Goal: Information Seeking & Learning: Learn about a topic

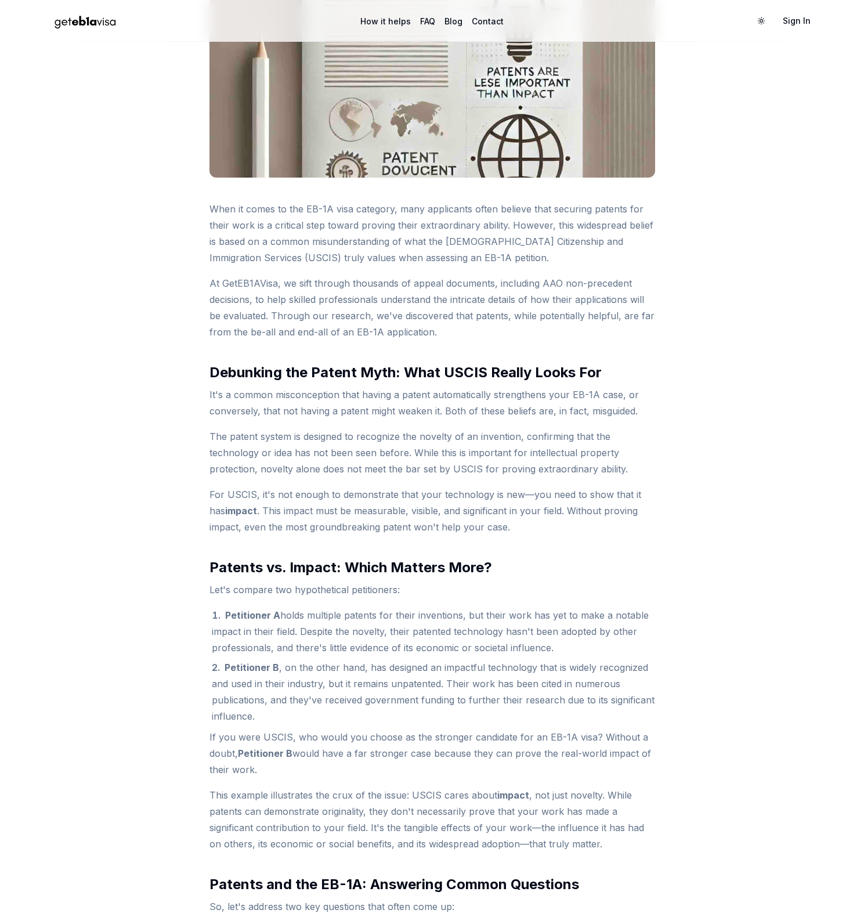
scroll to position [427, 0]
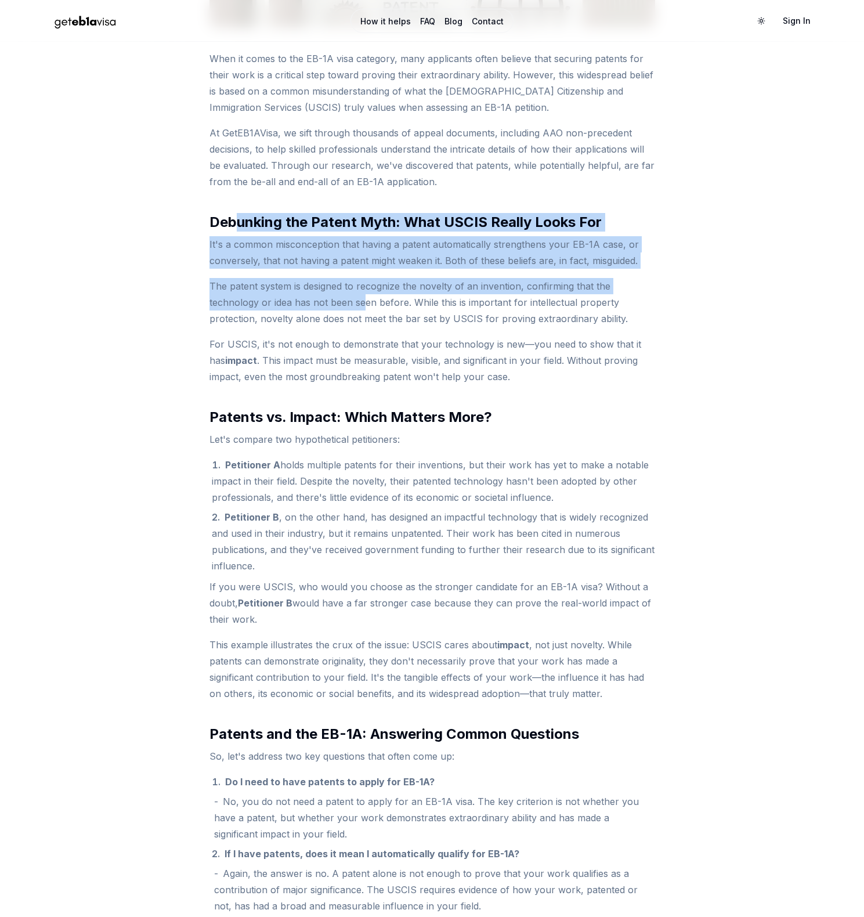
drag, startPoint x: 237, startPoint y: 219, endPoint x: 387, endPoint y: 333, distance: 188.1
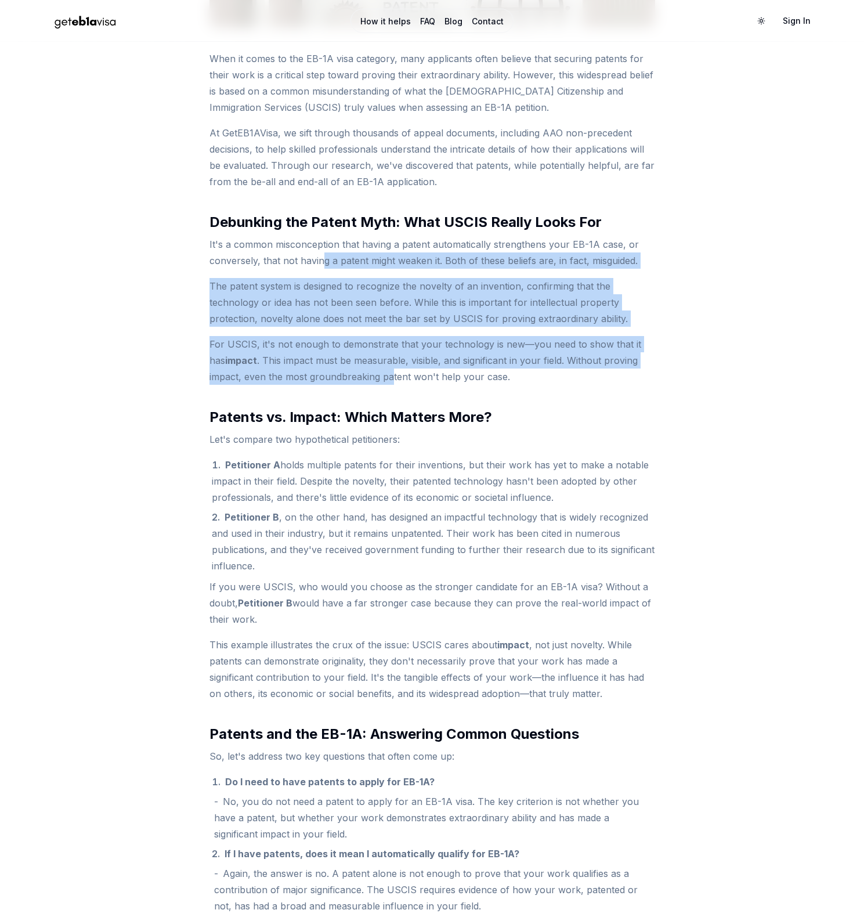
drag, startPoint x: 365, startPoint y: 356, endPoint x: 320, endPoint y: 252, distance: 113.9
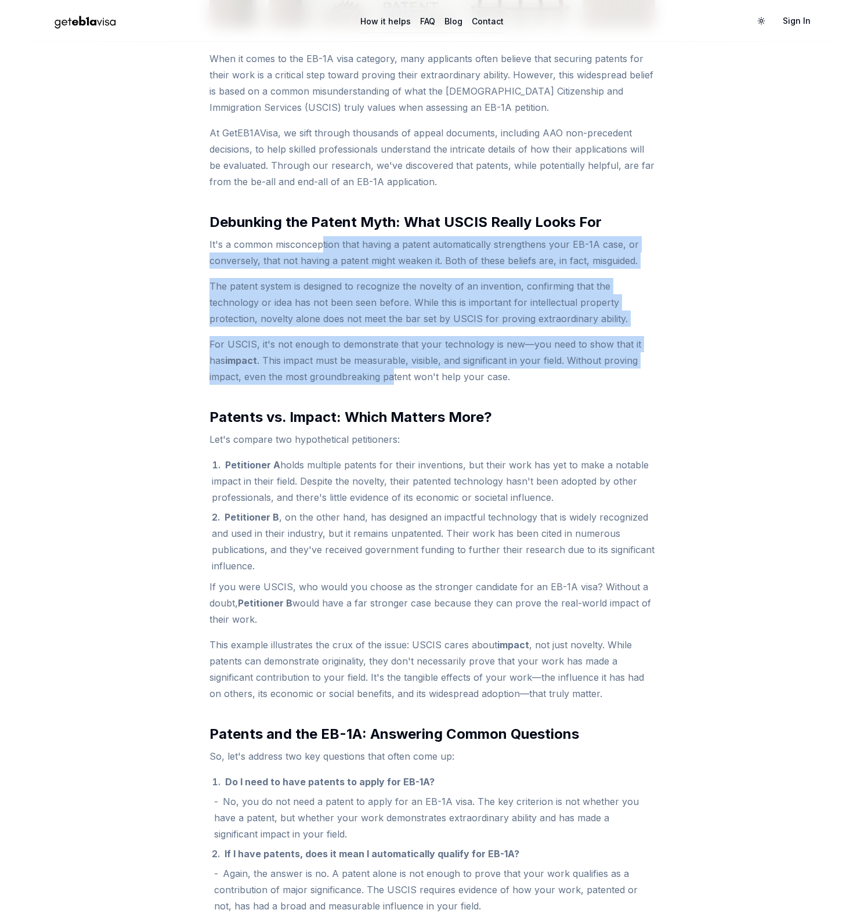
click at [320, 244] on p "It's a common misconception that having a patent automatically strengthens your…" at bounding box center [433, 252] width 446 height 33
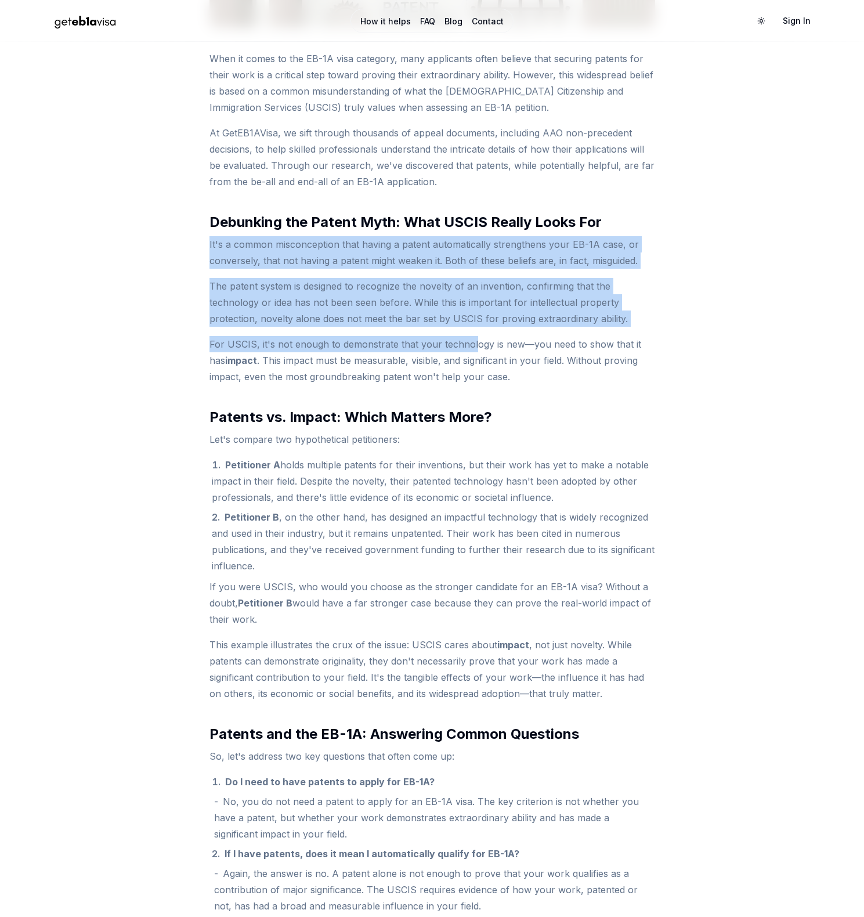
drag, startPoint x: 254, startPoint y: 235, endPoint x: 475, endPoint y: 341, distance: 246.1
click at [477, 341] on p "For USCIS, it's not enough to demonstrate that your technology is new—you need …" at bounding box center [433, 360] width 446 height 49
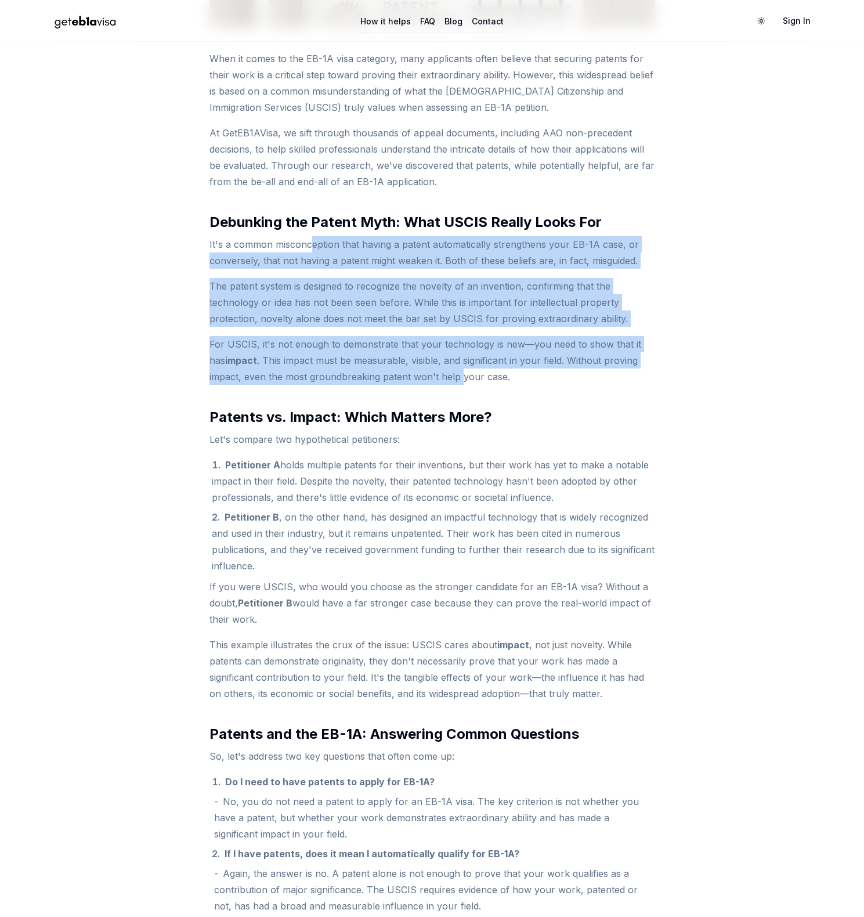
drag, startPoint x: 401, startPoint y: 339, endPoint x: 308, endPoint y: 240, distance: 135.5
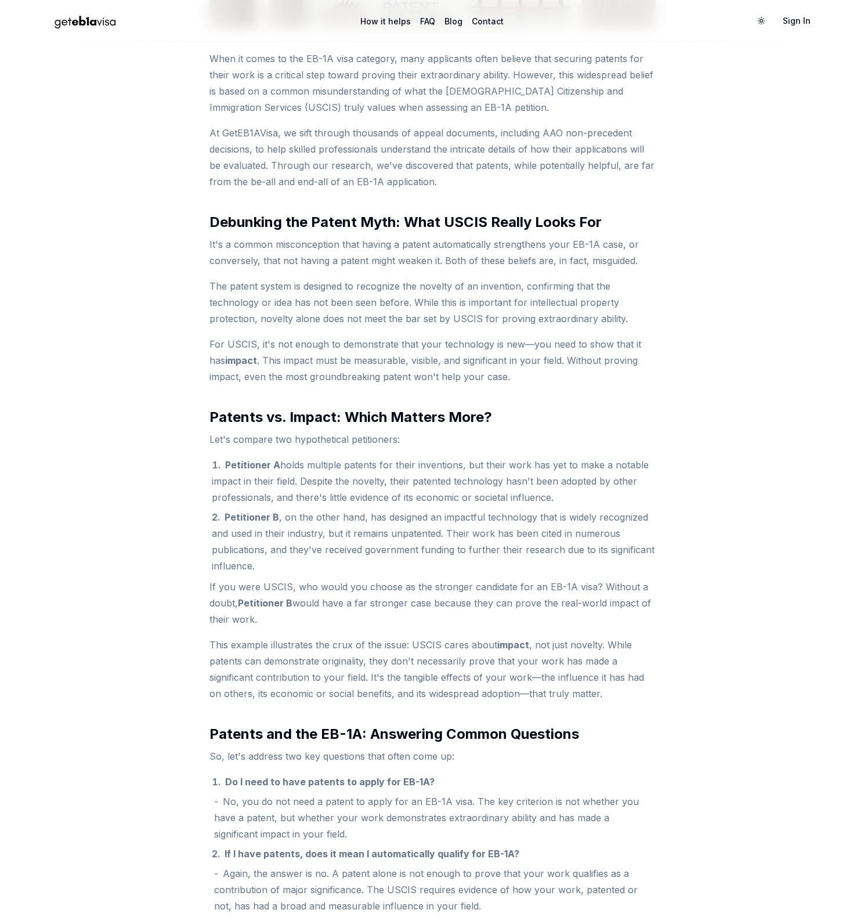
click at [306, 238] on p "It's a common misconception that having a patent automatically strengthens your…" at bounding box center [433, 252] width 446 height 33
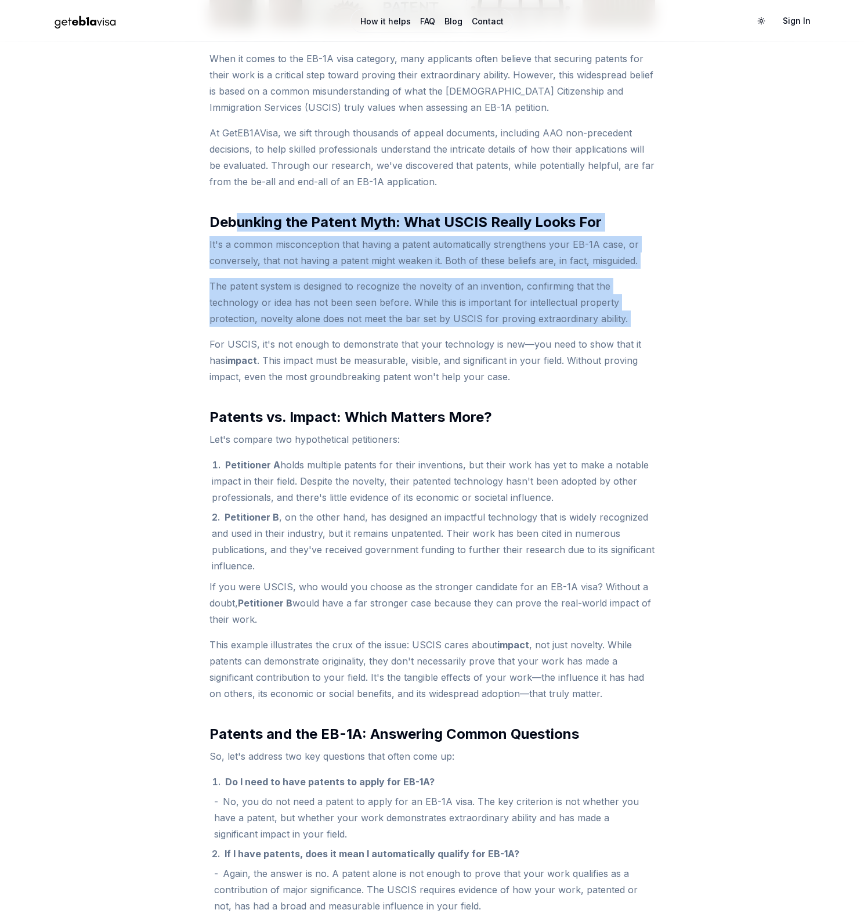
drag, startPoint x: 236, startPoint y: 224, endPoint x: 503, endPoint y: 342, distance: 292.1
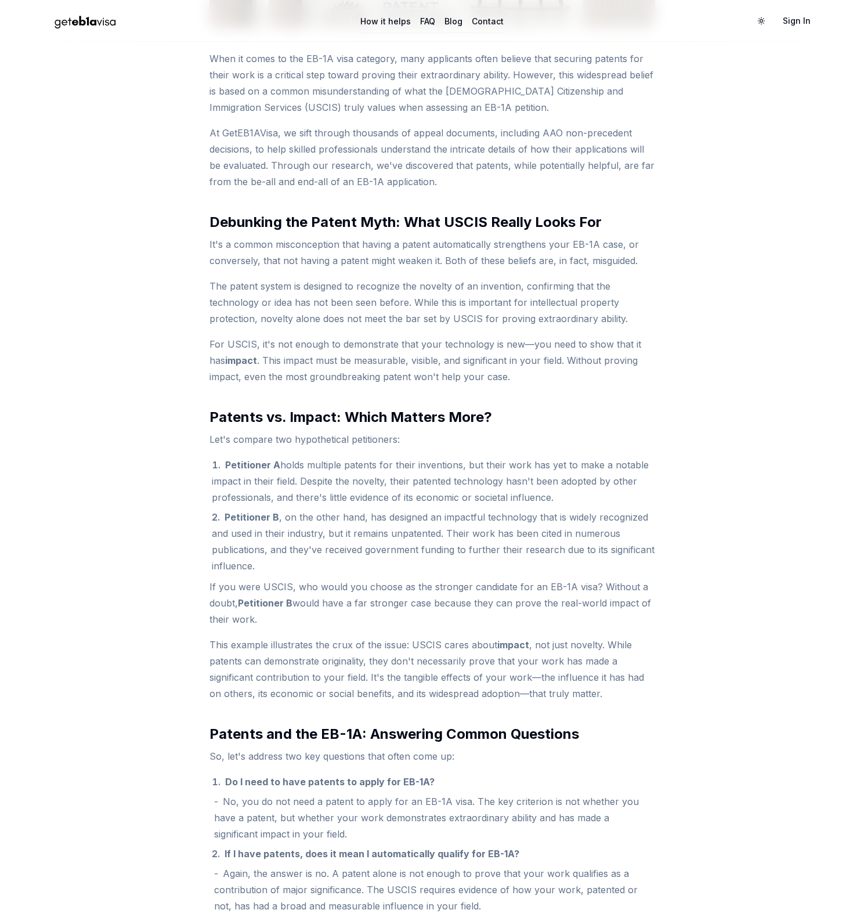
click at [508, 346] on p "For USCIS, it's not enough to demonstrate that your technology is new—you need …" at bounding box center [433, 360] width 446 height 49
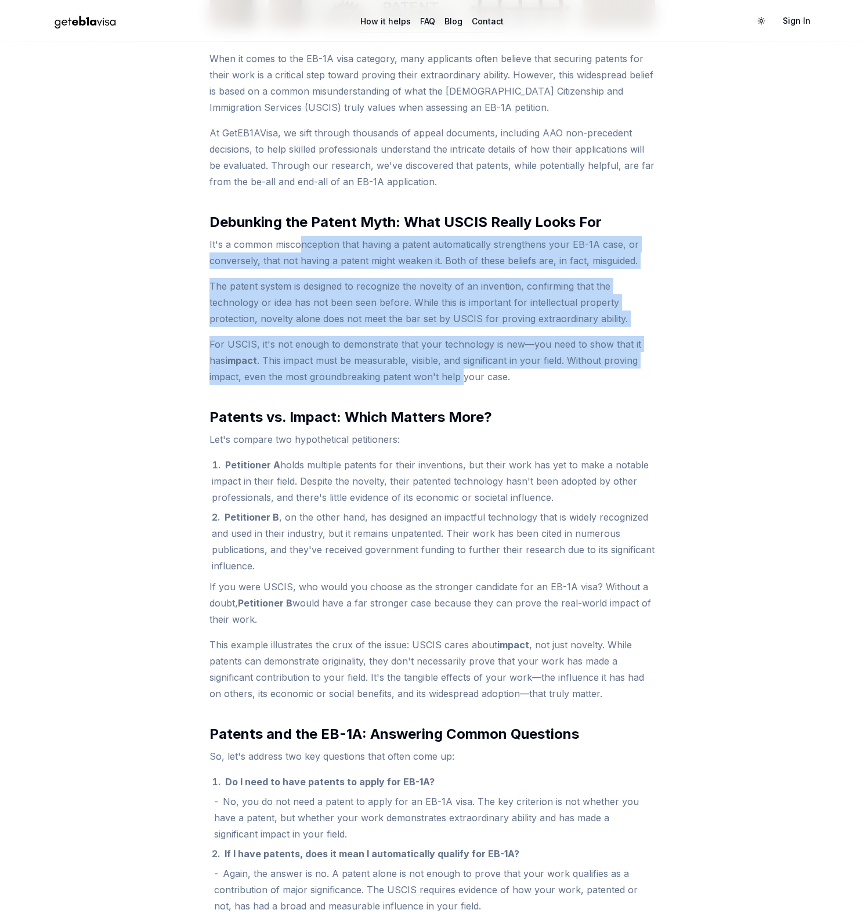
drag, startPoint x: 436, startPoint y: 365, endPoint x: 301, endPoint y: 240, distance: 183.2
click at [301, 240] on p "It's a common misconception that having a patent automatically strengthens your…" at bounding box center [433, 252] width 446 height 33
drag, startPoint x: 208, startPoint y: 243, endPoint x: 456, endPoint y: 395, distance: 290.3
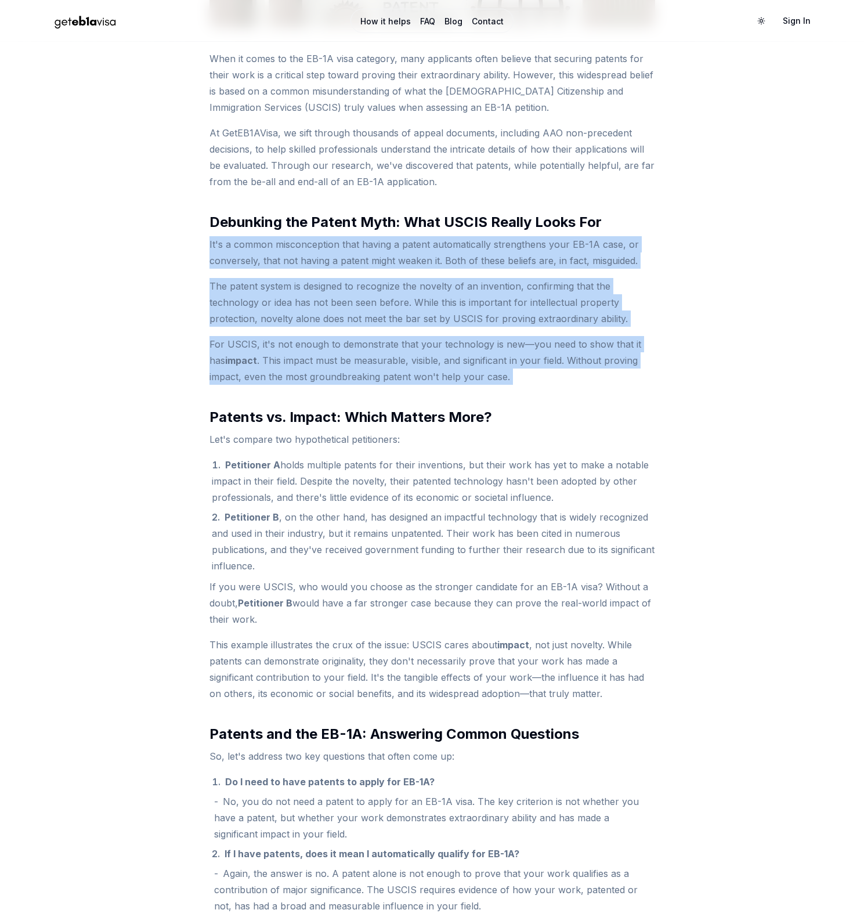
click at [478, 377] on p "For USCIS, it's not enough to demonstrate that your technology is new—you need …" at bounding box center [433, 360] width 446 height 49
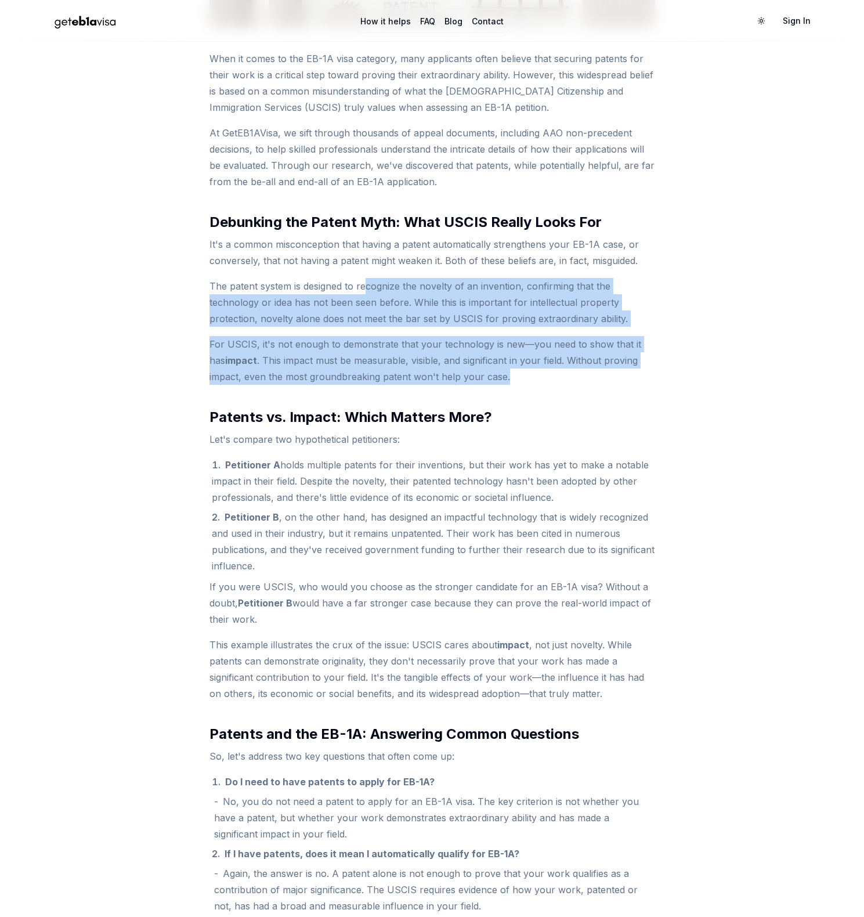
drag, startPoint x: 521, startPoint y: 378, endPoint x: 365, endPoint y: 286, distance: 181.2
click at [364, 286] on p "The patent system is designed to recognize the novelty of an invention, confirm…" at bounding box center [433, 302] width 446 height 49
drag, startPoint x: 278, startPoint y: 294, endPoint x: 452, endPoint y: 375, distance: 192.2
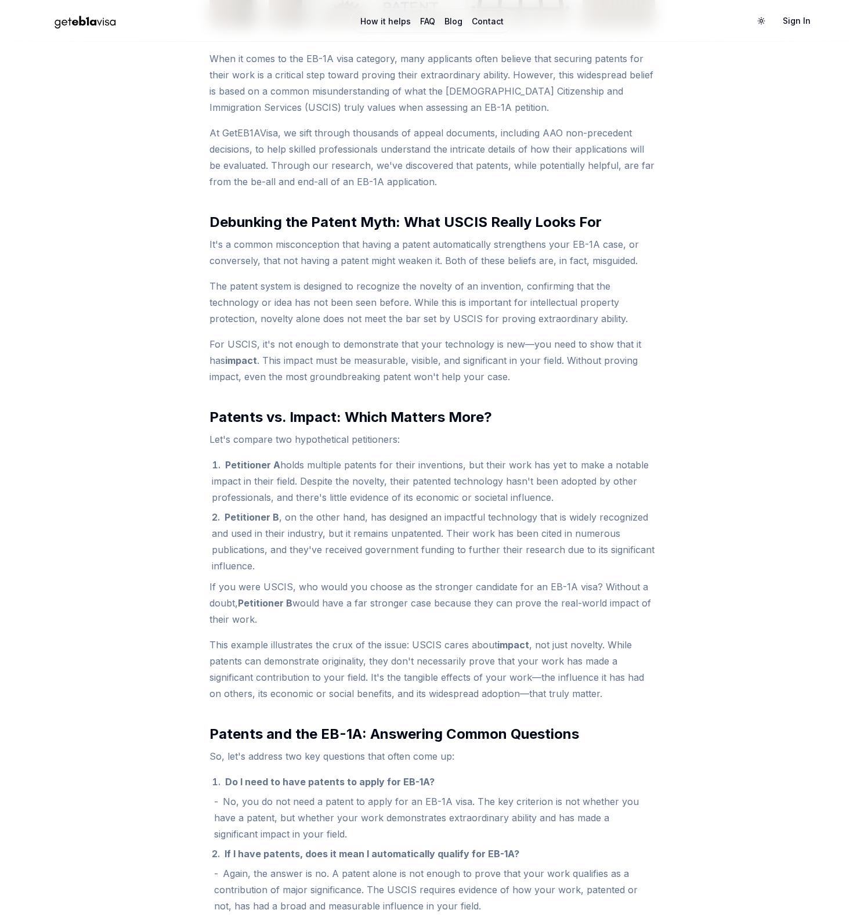
drag, startPoint x: 452, startPoint y: 375, endPoint x: 464, endPoint y: 403, distance: 30.2
click at [453, 375] on p "For USCIS, it's not enough to demonstrate that your technology is new—you need …" at bounding box center [433, 360] width 446 height 49
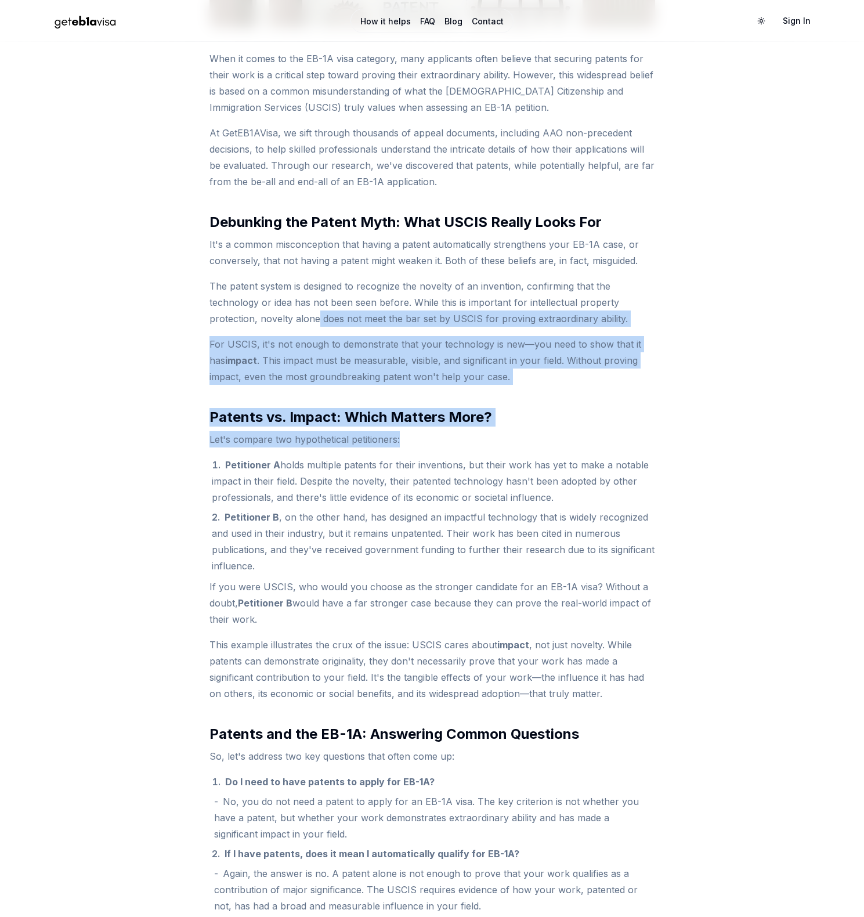
drag, startPoint x: 402, startPoint y: 431, endPoint x: 318, endPoint y: 317, distance: 141.9
click at [318, 317] on p "The patent system is designed to recognize the novelty of an invention, confirm…" at bounding box center [433, 302] width 446 height 49
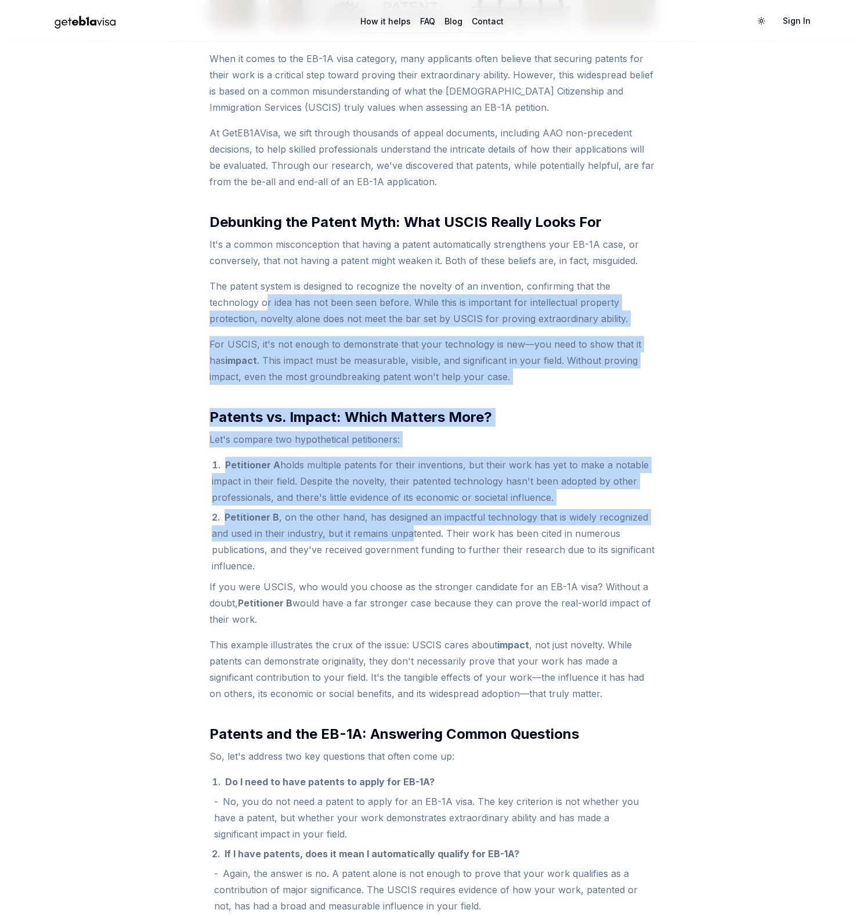
drag, startPoint x: 268, startPoint y: 295, endPoint x: 412, endPoint y: 539, distance: 283.1
click at [412, 539] on li "Petitioner B , on the other hand, has designed an impactful technology that is …" at bounding box center [433, 541] width 443 height 65
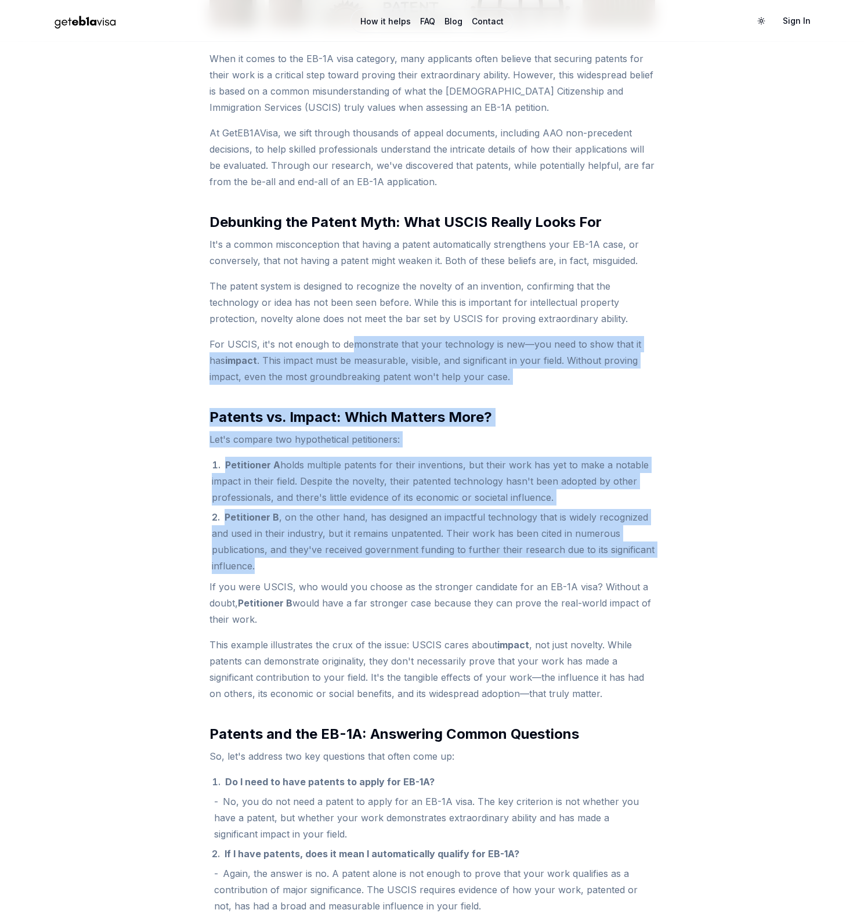
drag, startPoint x: 430, startPoint y: 572, endPoint x: 348, endPoint y: 351, distance: 236.6
click at [348, 351] on p "For USCIS, it's not enough to demonstrate that your technology is new—you need …" at bounding box center [433, 360] width 446 height 49
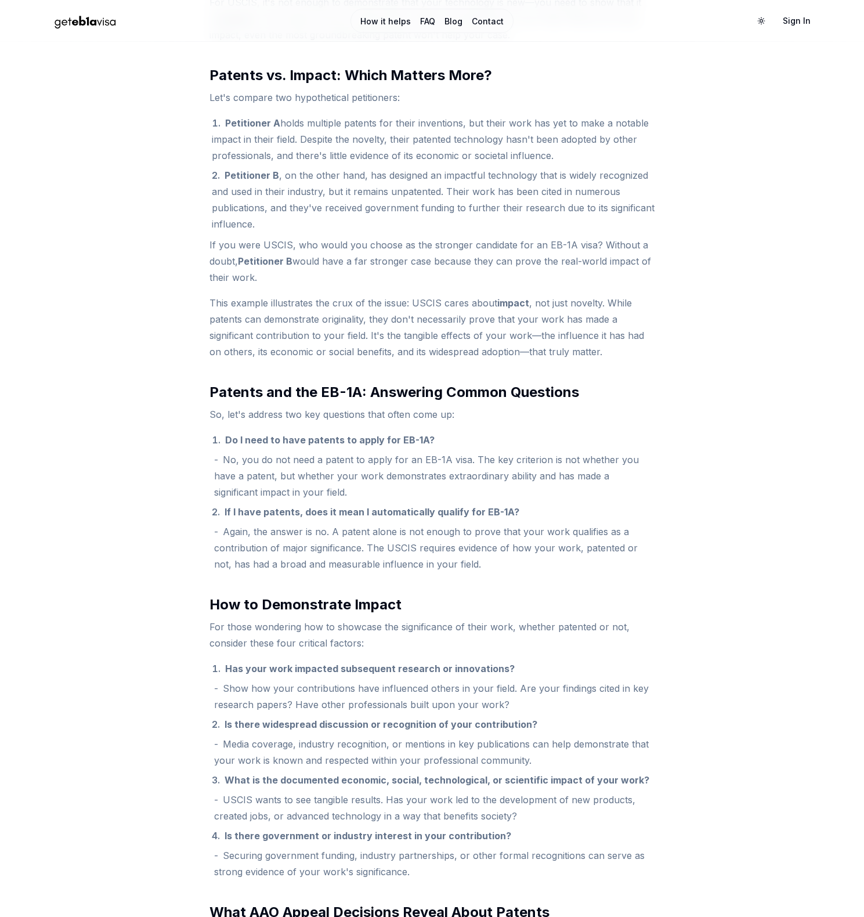
scroll to position [929, 0]
